Goal: Transaction & Acquisition: Purchase product/service

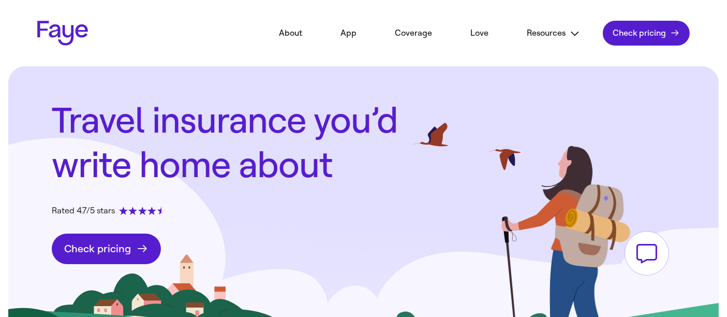
click at [96, 254] on span "Check pricing" at bounding box center [97, 248] width 67 height 13
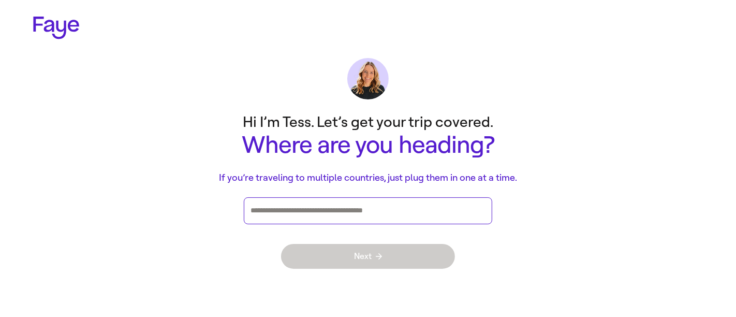
drag, startPoint x: 394, startPoint y: 207, endPoint x: 385, endPoint y: 208, distance: 9.4
click at [393, 207] on input "Press enter after you type each destination" at bounding box center [368, 211] width 235 height 16
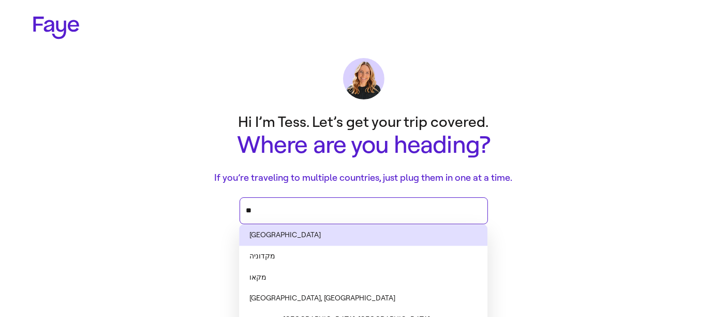
type input "*"
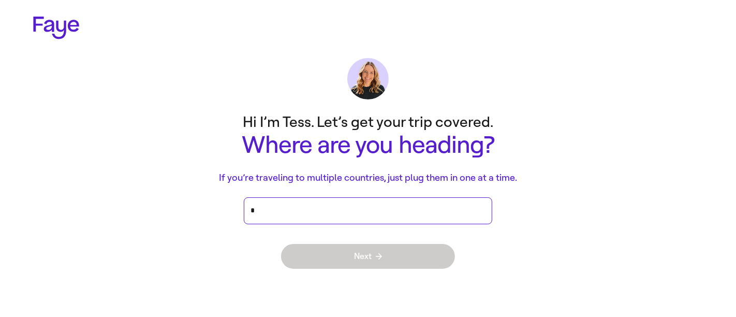
type input "**"
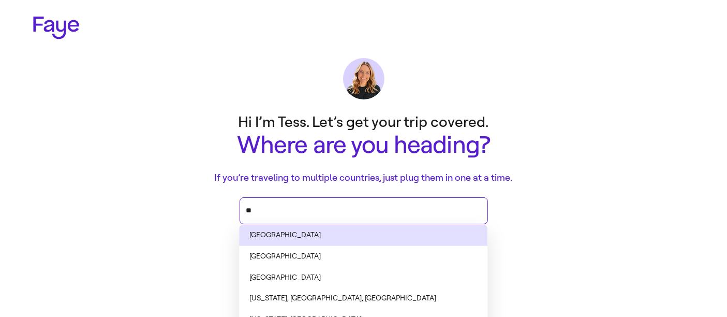
click at [326, 230] on li "Nepal" at bounding box center [363, 235] width 248 height 21
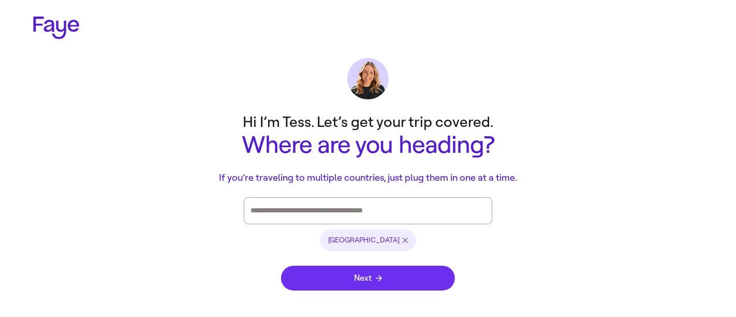
click at [362, 281] on span "Next" at bounding box center [368, 278] width 28 height 8
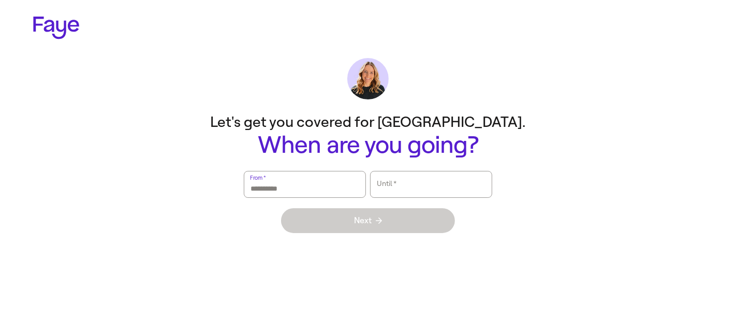
click at [320, 190] on input "From   *" at bounding box center [305, 184] width 109 height 24
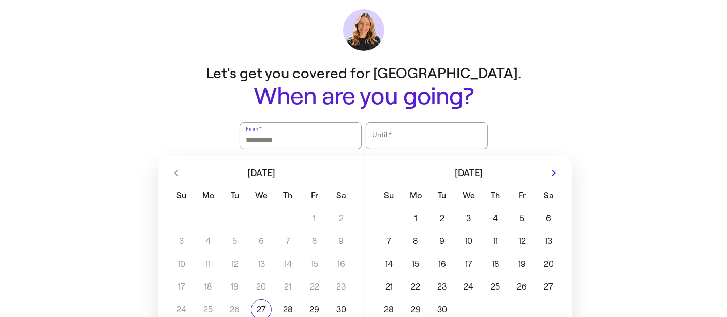
scroll to position [93, 0]
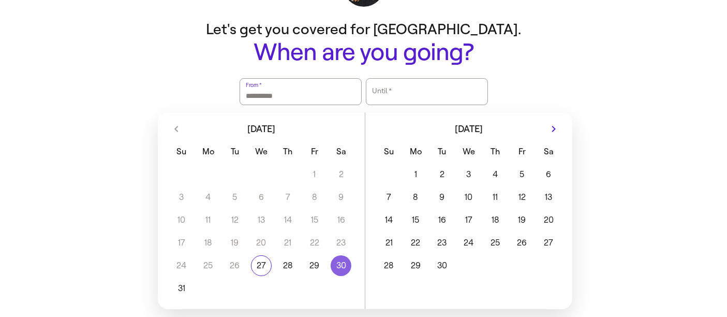
click at [342, 261] on button "30" at bounding box center [341, 265] width 26 height 21
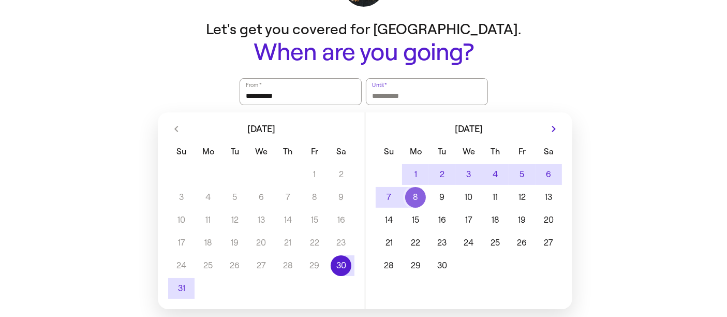
click at [417, 197] on button "8" at bounding box center [415, 197] width 26 height 21
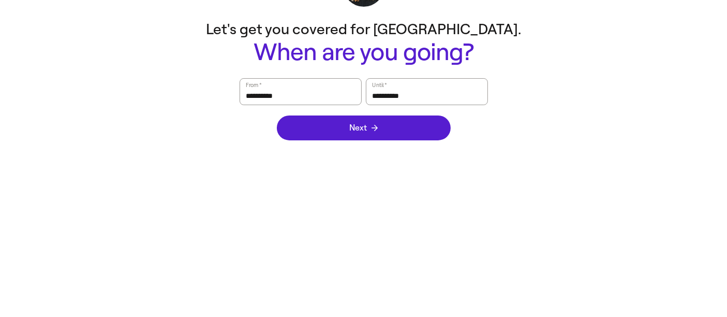
scroll to position [0, 0]
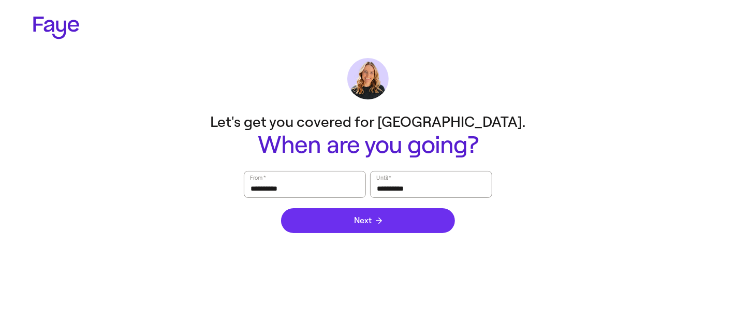
click at [404, 223] on button "Next" at bounding box center [368, 220] width 174 height 25
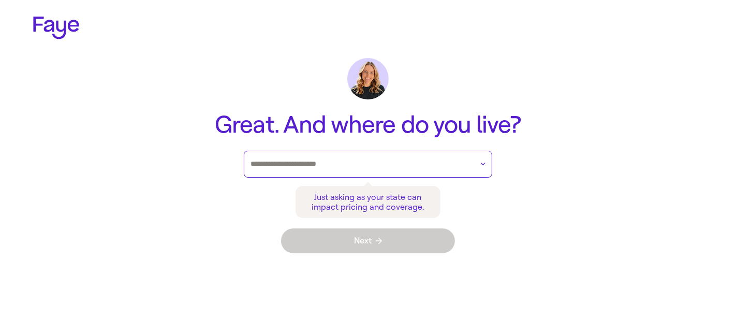
click at [331, 160] on input "text" at bounding box center [362, 164] width 222 height 16
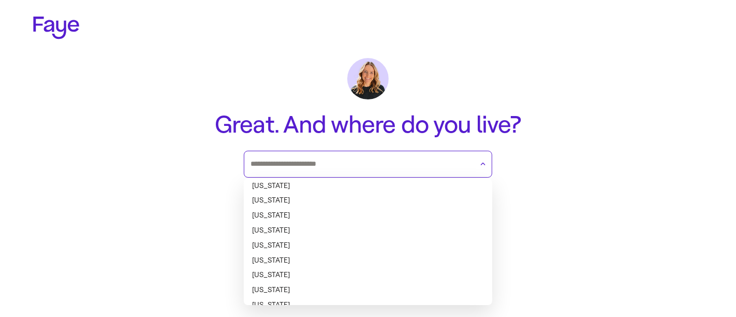
click at [301, 228] on li "Arizona" at bounding box center [368, 230] width 248 height 15
type input "*******"
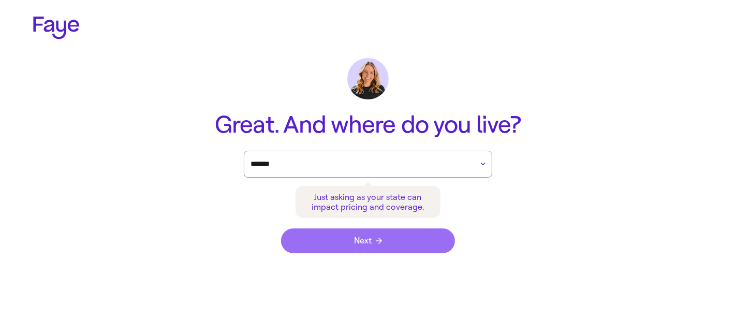
click at [394, 243] on button "Next" at bounding box center [368, 240] width 174 height 25
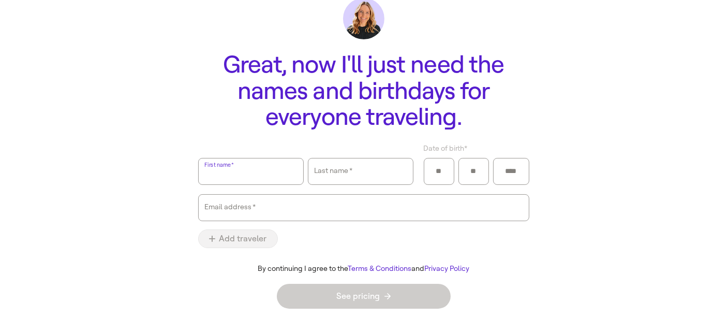
scroll to position [61, 0]
type input "*"
